Goal: Use online tool/utility: Utilize a website feature to perform a specific function

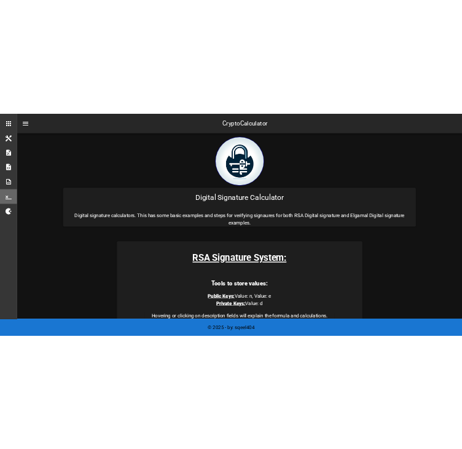
scroll to position [347, 0]
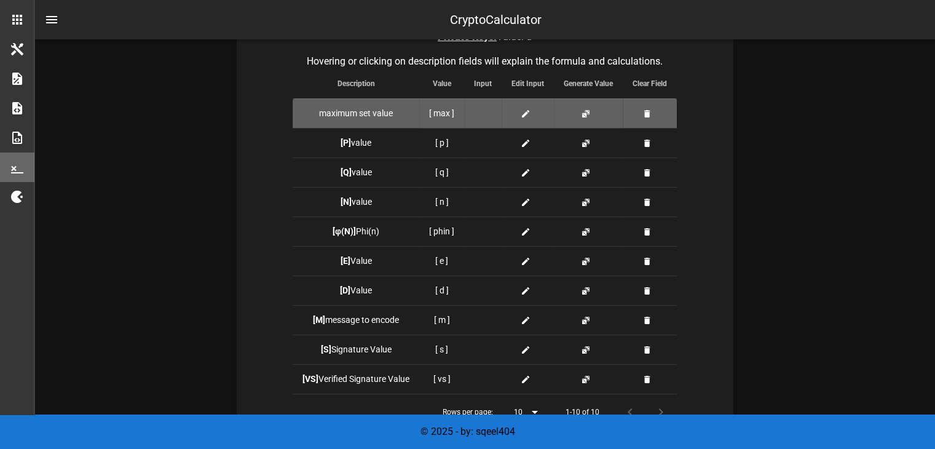
click at [490, 109] on div at bounding box center [483, 113] width 18 height 13
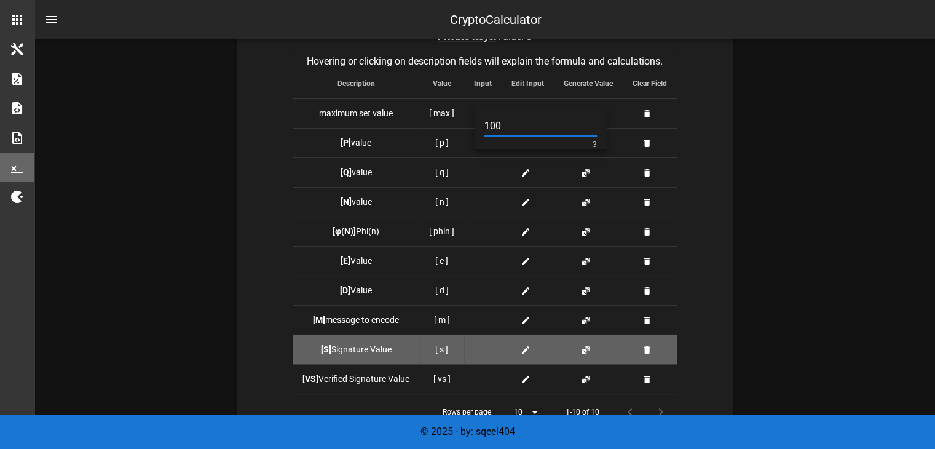
type input "100"
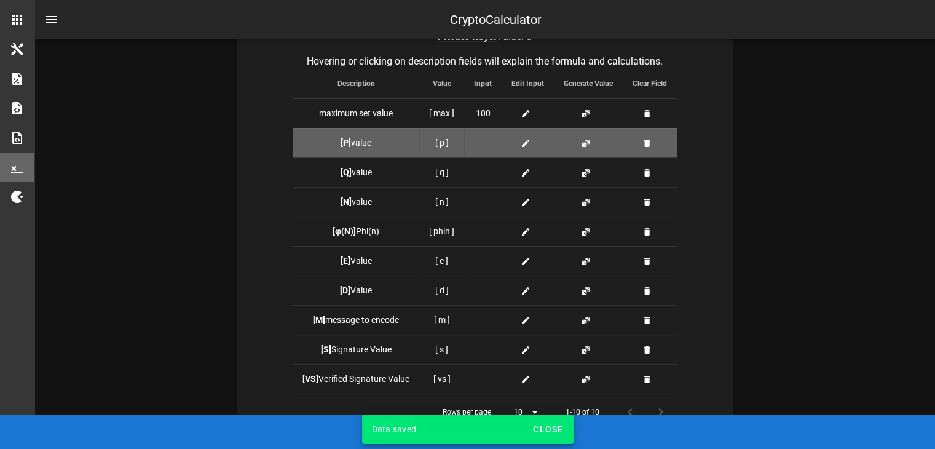
click at [528, 148] on icon at bounding box center [526, 143] width 10 height 10
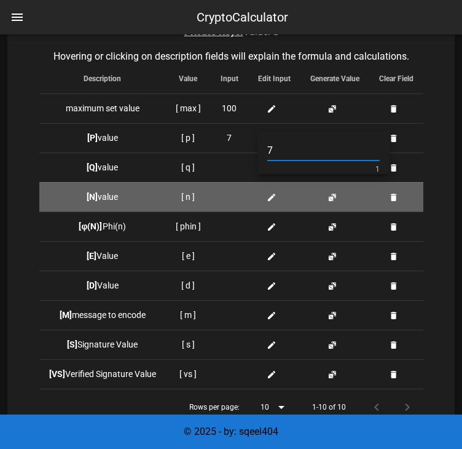
type input "7"
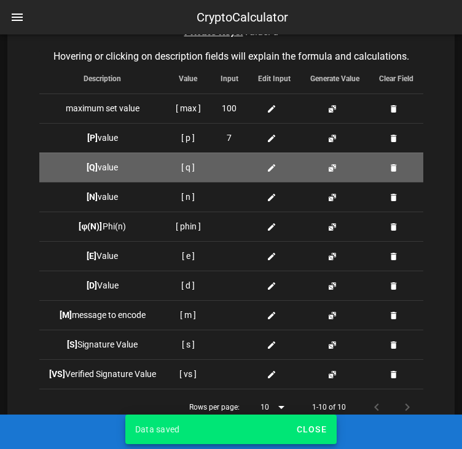
click at [275, 161] on span at bounding box center [274, 167] width 15 height 13
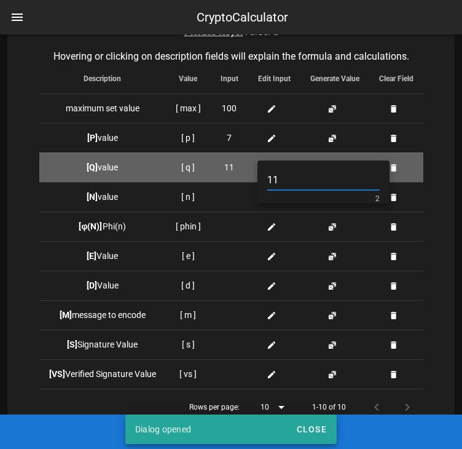
type input "11"
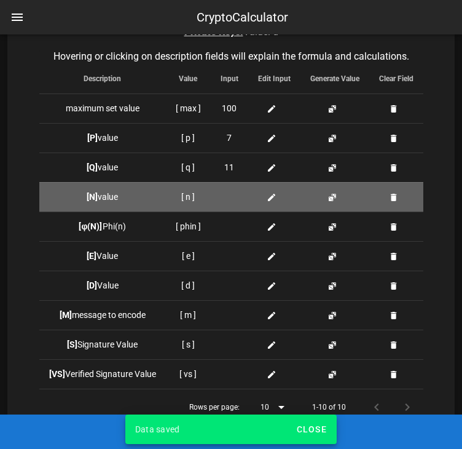
click at [268, 200] on icon at bounding box center [272, 197] width 10 height 10
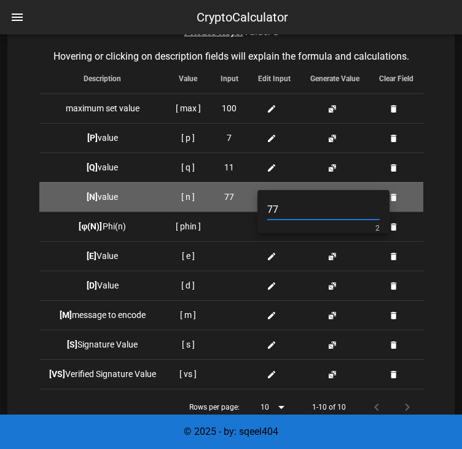
type input "77"
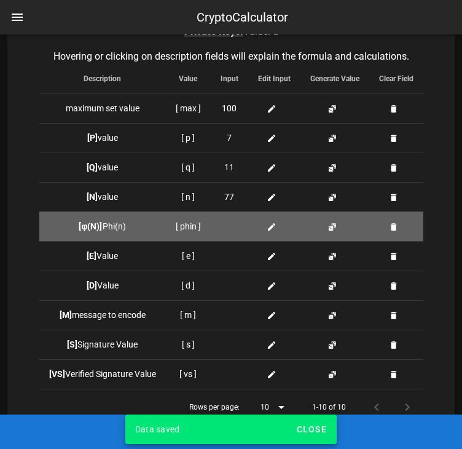
click at [275, 224] on icon at bounding box center [272, 227] width 10 height 10
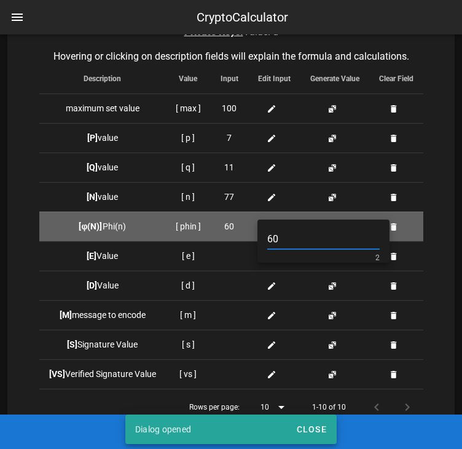
type input "60"
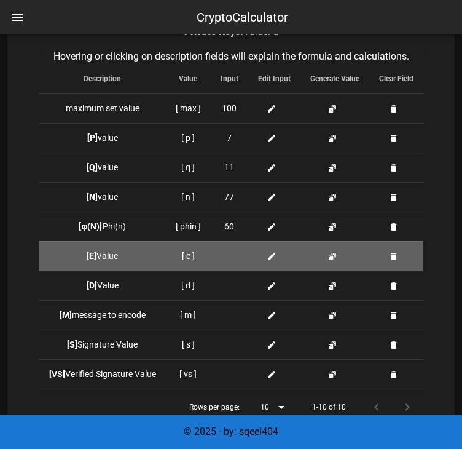
click at [280, 262] on td at bounding box center [274, 256] width 52 height 30
click at [269, 246] on td at bounding box center [274, 256] width 52 height 30
click at [269, 261] on span at bounding box center [274, 256] width 15 height 13
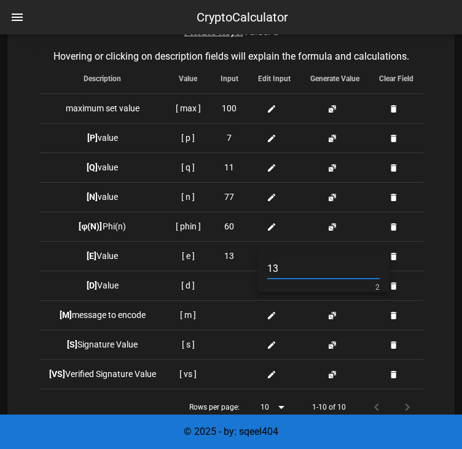
type input "13"
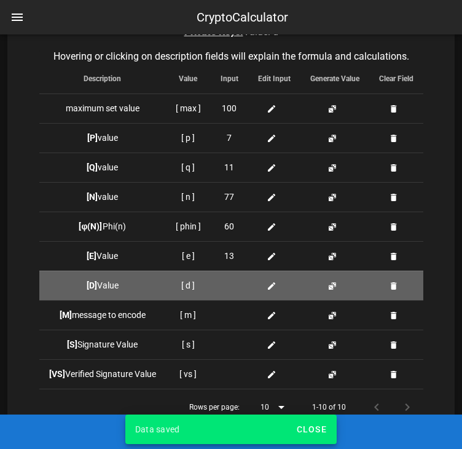
click at [269, 283] on icon at bounding box center [272, 286] width 10 height 10
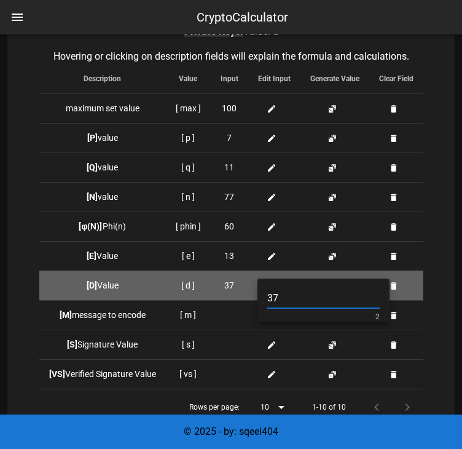
type input "37"
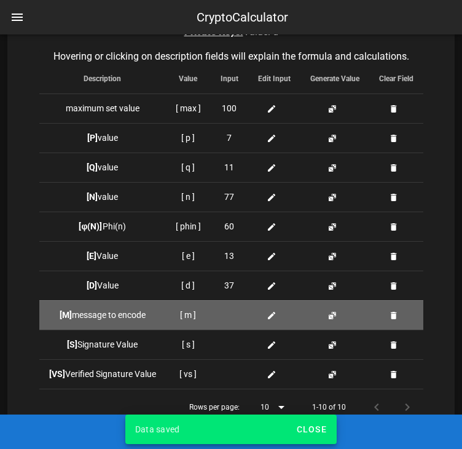
click at [280, 310] on span at bounding box center [274, 315] width 15 height 13
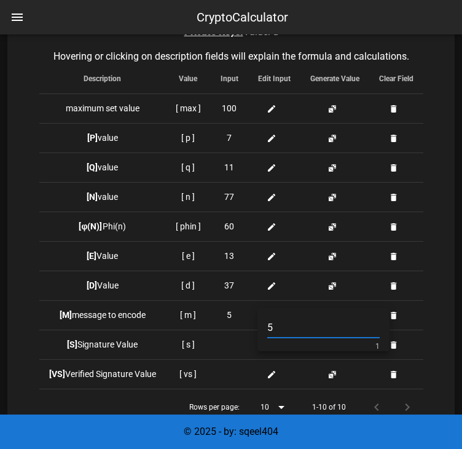
type input "5"
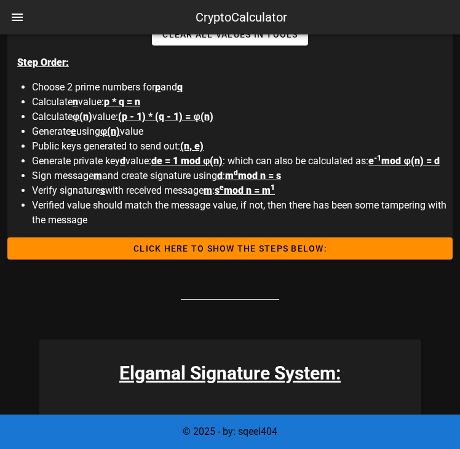
scroll to position [734, 0]
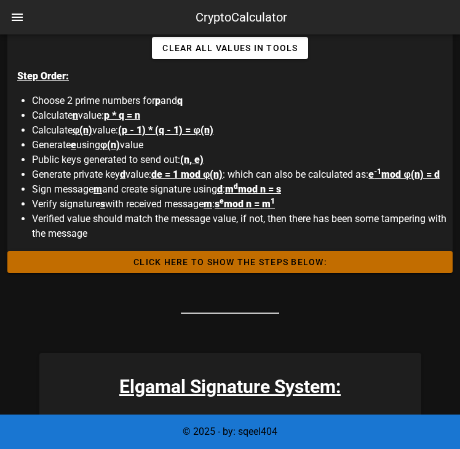
click at [309, 267] on span "Click HERE to Show the Steps Below:" at bounding box center [229, 262] width 425 height 10
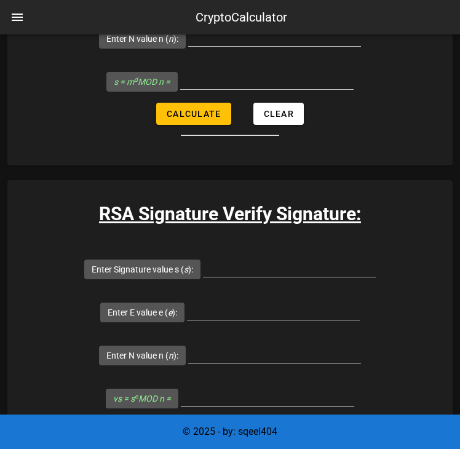
scroll to position [2231, 0]
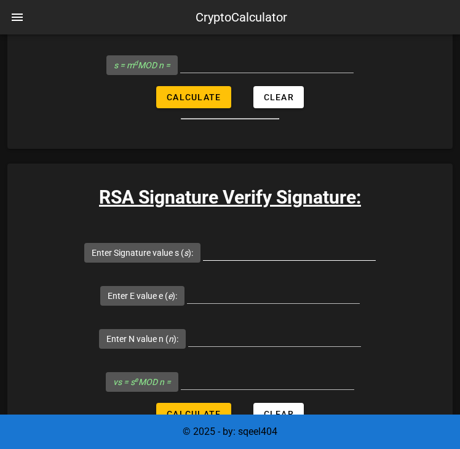
click at [310, 260] on input "Enter Signature value s ( s ):" at bounding box center [289, 250] width 173 height 20
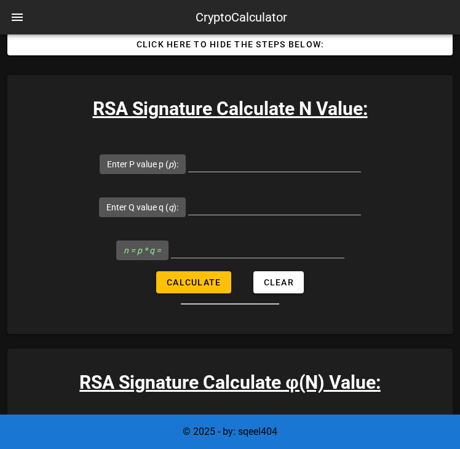
scroll to position [948, 0]
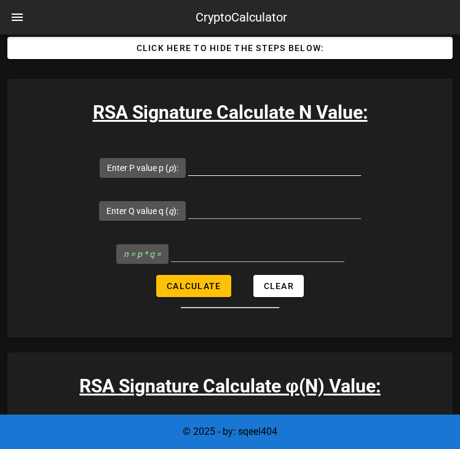
click at [274, 175] on div at bounding box center [274, 165] width 173 height 20
type input "7"
type input "11"
click at [156, 275] on button "Calculate" at bounding box center [193, 286] width 74 height 22
type input "77"
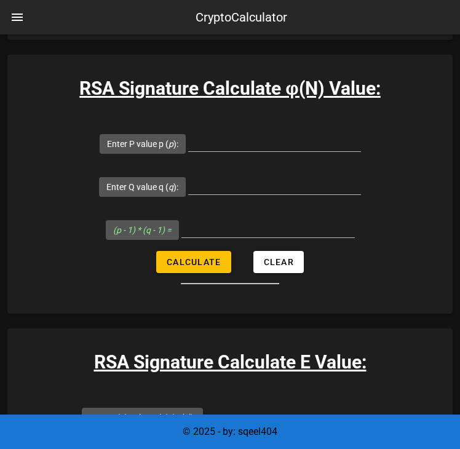
scroll to position [1242, 0]
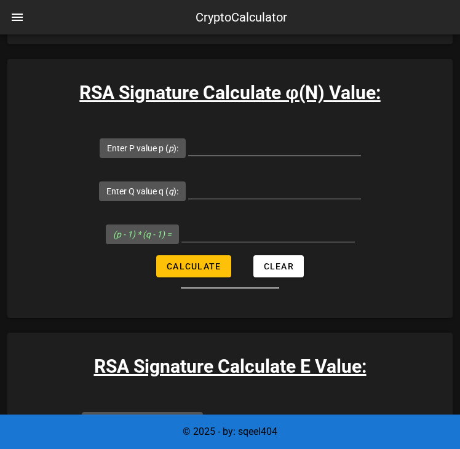
click at [272, 155] on input "Enter P value p ( p ):" at bounding box center [274, 146] width 173 height 20
type input "7"
type input "11"
click at [156, 255] on button "Calculate" at bounding box center [193, 266] width 74 height 22
type input "60"
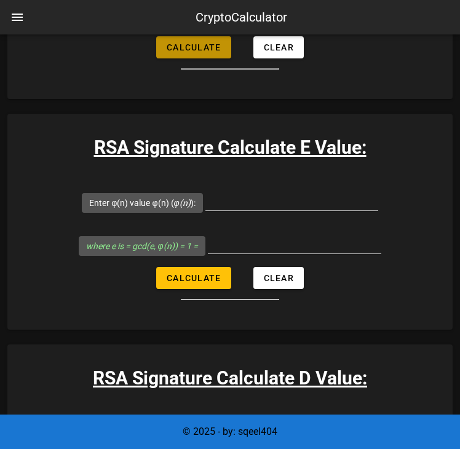
scroll to position [1506, 0]
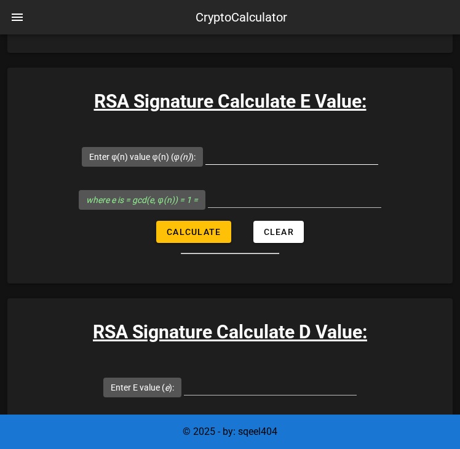
click at [285, 155] on div at bounding box center [291, 157] width 173 height 41
click at [271, 164] on input "Enter φ(n) value φ(n) ( φ(n) ):" at bounding box center [291, 154] width 173 height 20
type input "13"
click at [156, 221] on button "Calculate" at bounding box center [193, 232] width 74 height 22
type input "2"
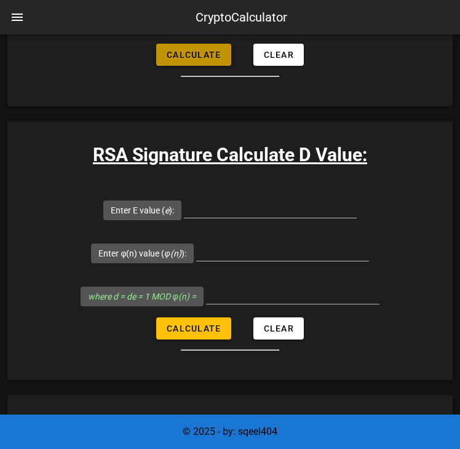
scroll to position [1671, 0]
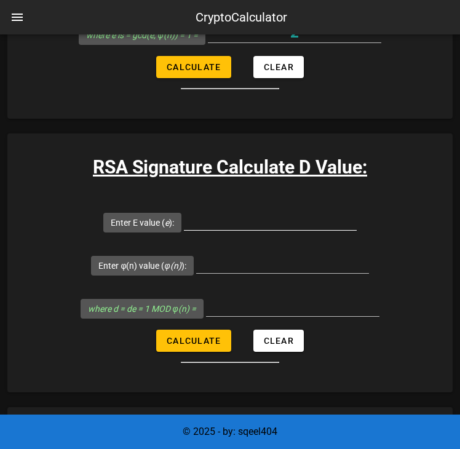
click at [267, 230] on input "Enter E value ( e ):" at bounding box center [270, 220] width 173 height 20
type input "13"
type input "60"
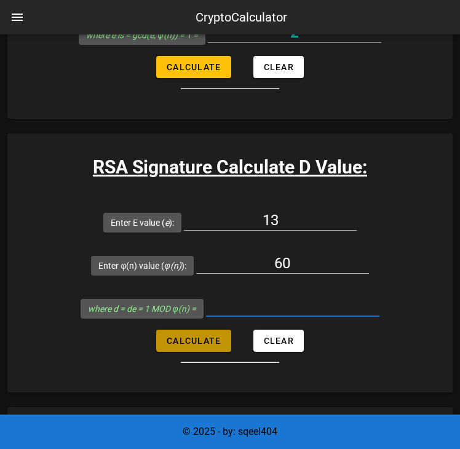
click at [189, 345] on span "Calculate" at bounding box center [193, 341] width 55 height 10
type input "37"
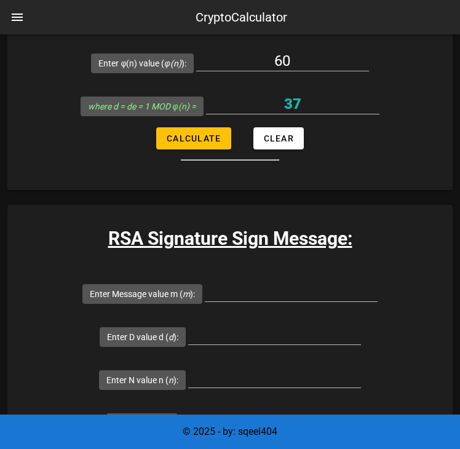
scroll to position [1894, 0]
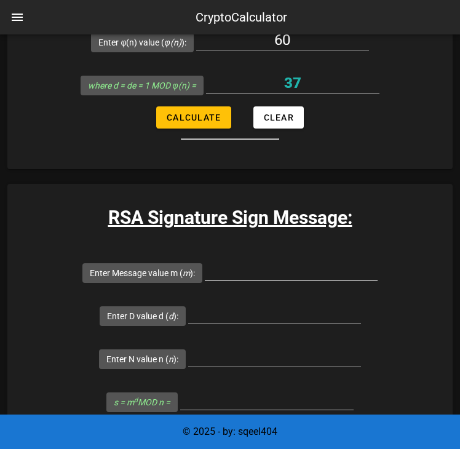
click at [283, 280] on input "Enter Message value m ( m ):" at bounding box center [291, 271] width 173 height 20
type input "5"
type input "37"
type input "77"
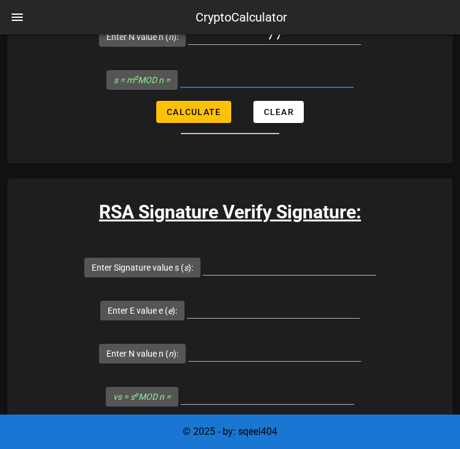
scroll to position [2213, 0]
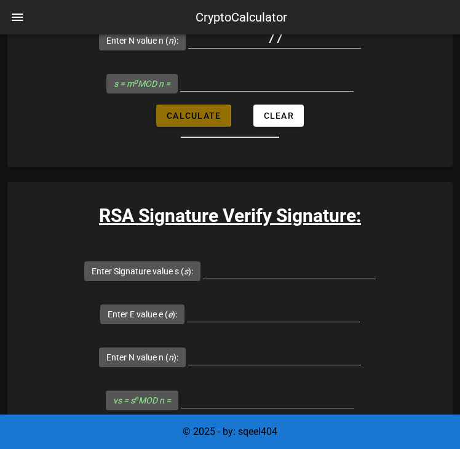
click at [181, 120] on button "Calculate" at bounding box center [193, 115] width 74 height 22
type input "47"
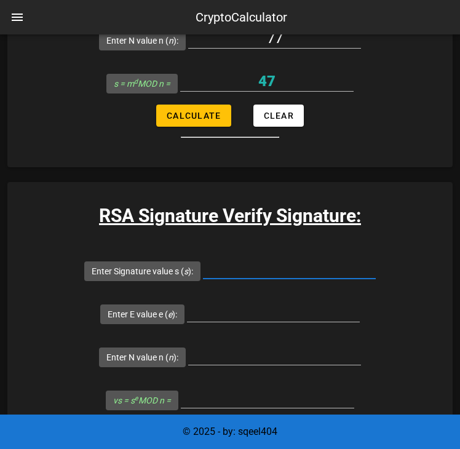
click at [269, 278] on input "Enter Signature value s ( s ):" at bounding box center [289, 269] width 173 height 20
type input "47"
type input "13"
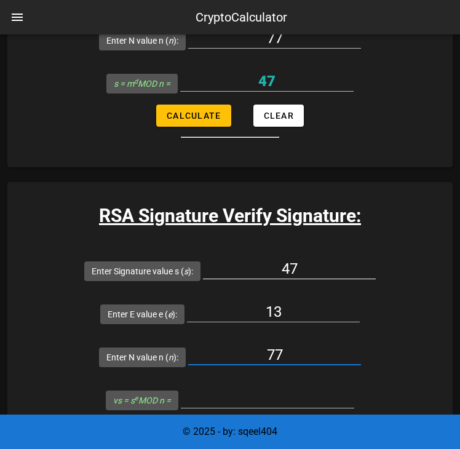
type input "77"
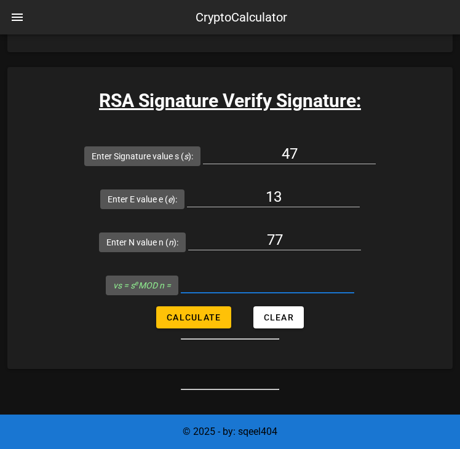
scroll to position [2402, 0]
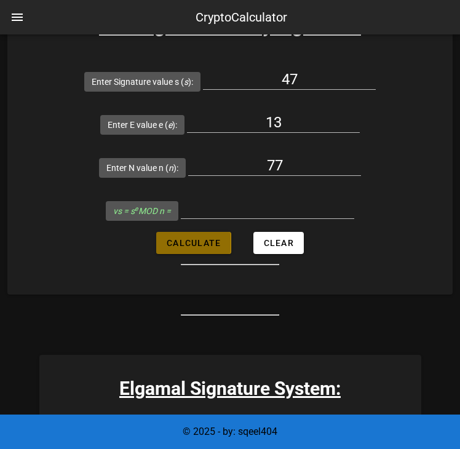
click at [213, 248] on span "Calculate" at bounding box center [193, 243] width 55 height 10
type input "5"
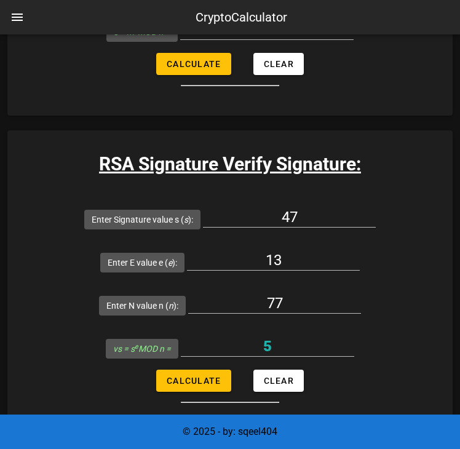
scroll to position [2297, 0]
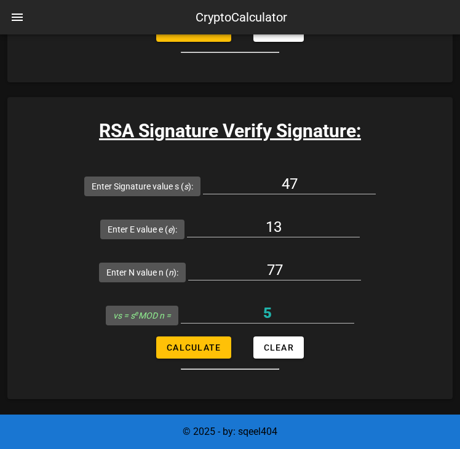
drag, startPoint x: 450, startPoint y: 315, endPoint x: 467, endPoint y: 309, distance: 18.5
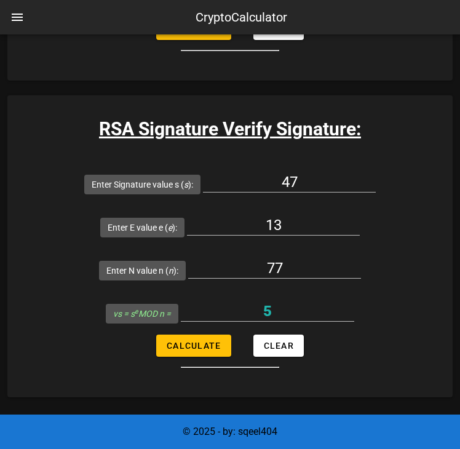
scroll to position [2320, 0]
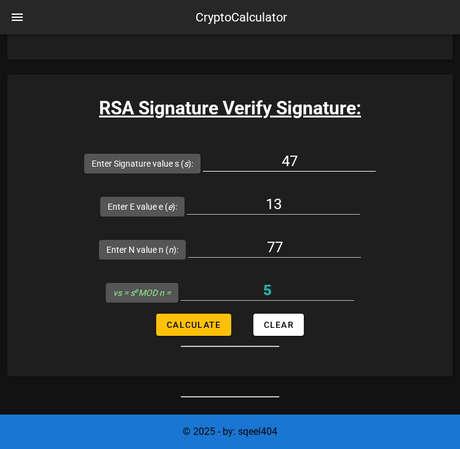
click at [328, 171] on input "47" at bounding box center [289, 161] width 173 height 20
type input "4"
type input "53"
click at [299, 207] on div "13" at bounding box center [273, 207] width 173 height 41
click at [207, 329] on span "Calculate" at bounding box center [193, 325] width 55 height 10
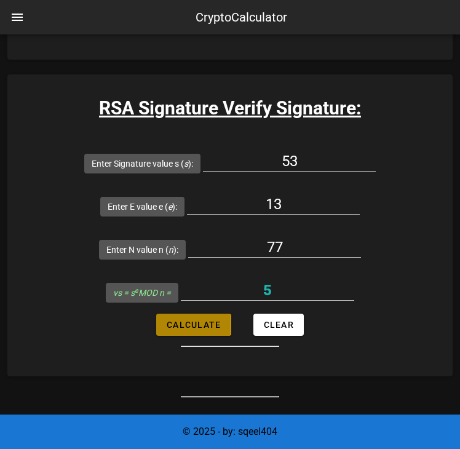
type input "25"
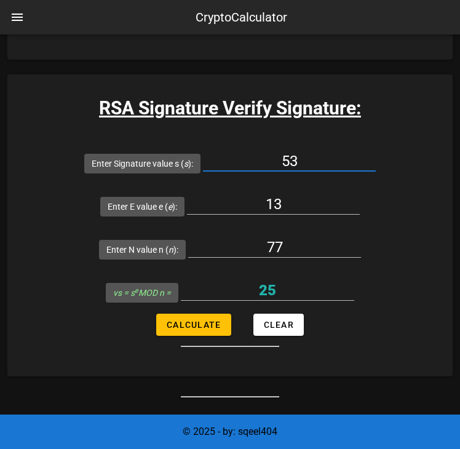
click at [309, 168] on input "53" at bounding box center [289, 161] width 173 height 20
type input "5"
type input "47"
click at [210, 329] on button "Calculate" at bounding box center [193, 324] width 74 height 22
type input "5"
